Goal: Navigation & Orientation: Find specific page/section

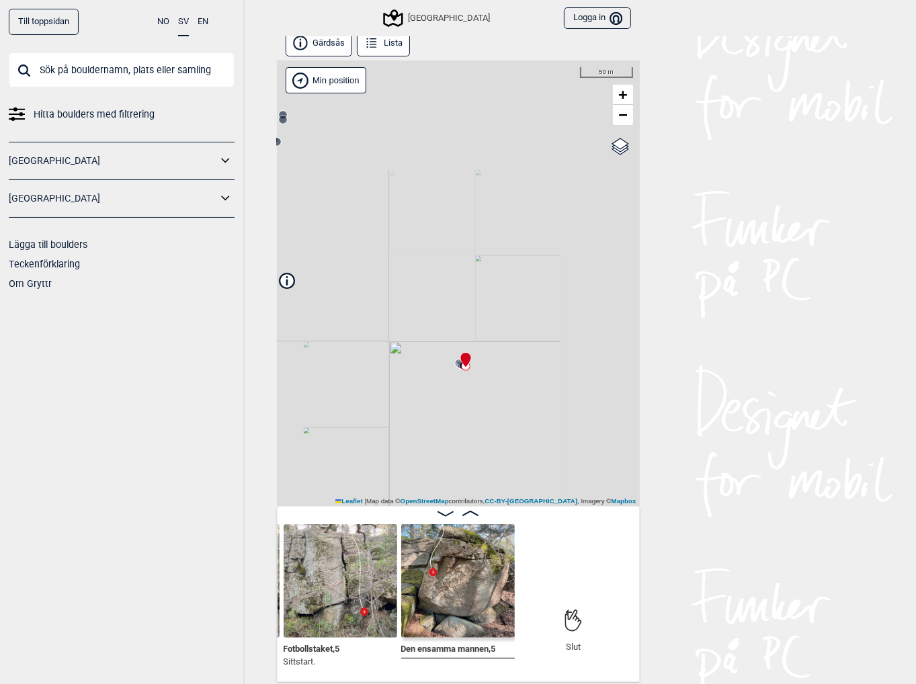
scroll to position [7, 0]
click at [317, 564] on img at bounding box center [341, 580] width 114 height 114
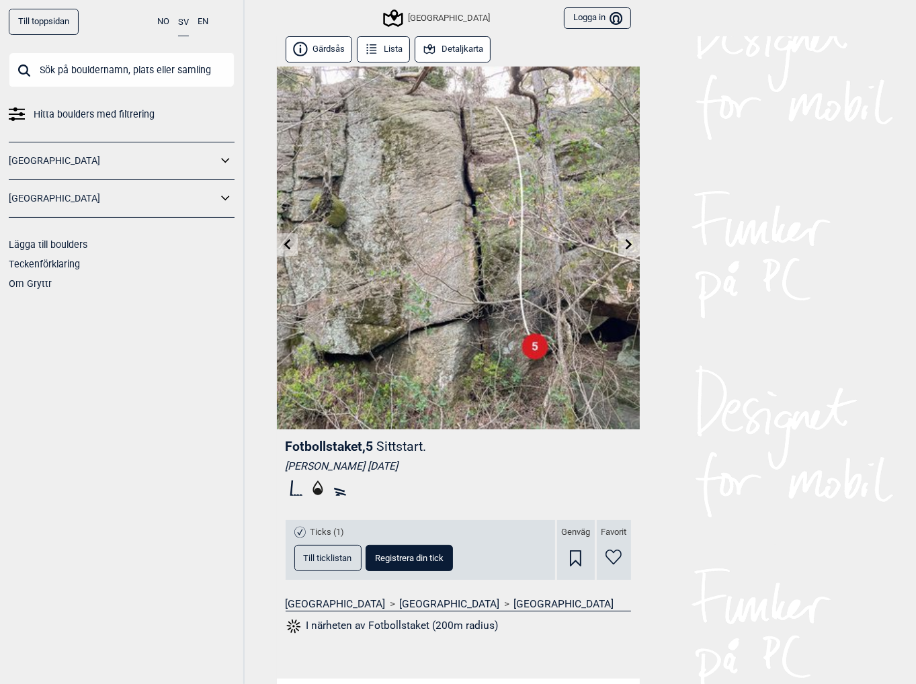
click at [622, 245] on link at bounding box center [628, 245] width 21 height 22
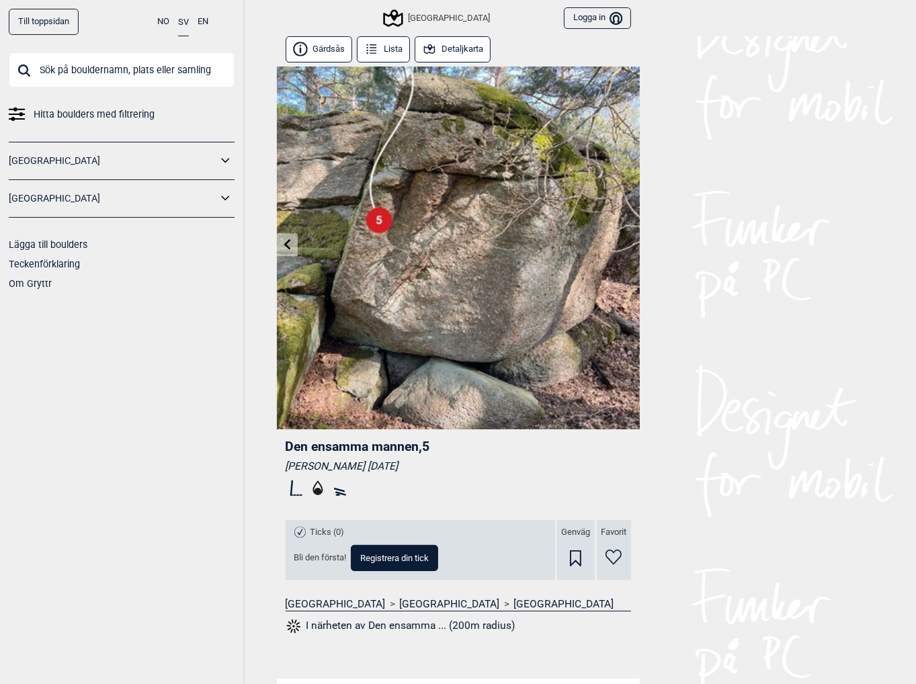
click at [625, 246] on img at bounding box center [458, 248] width 363 height 363
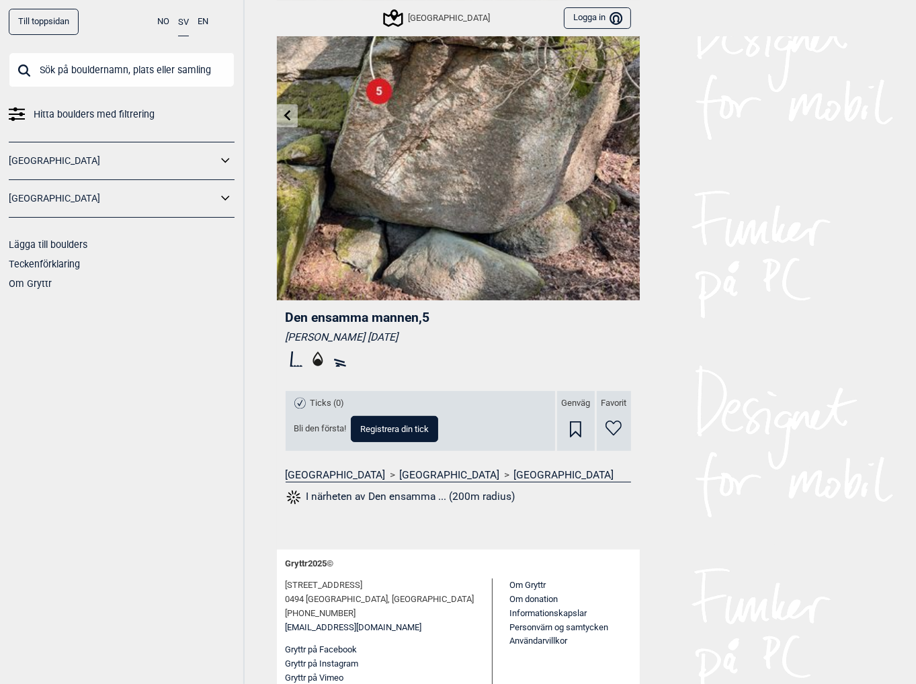
scroll to position [129, 0]
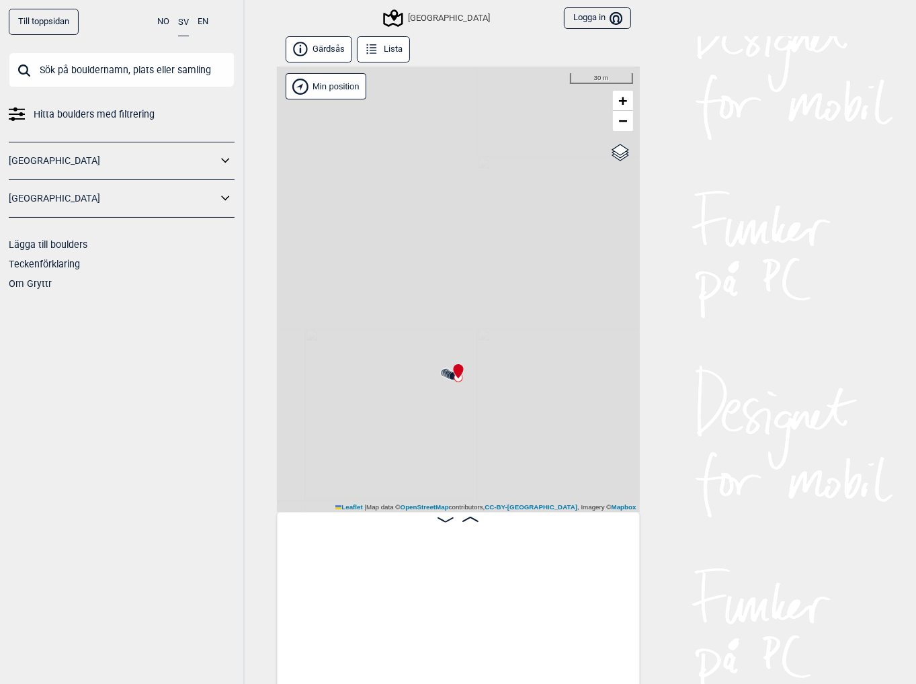
scroll to position [0, 8516]
